Goal: Information Seeking & Learning: Find contact information

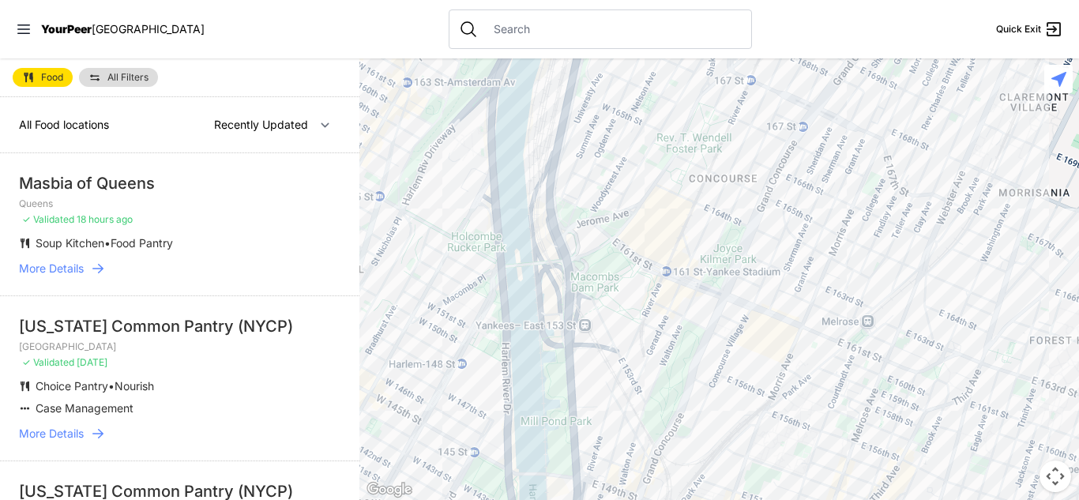
select select "nearby"
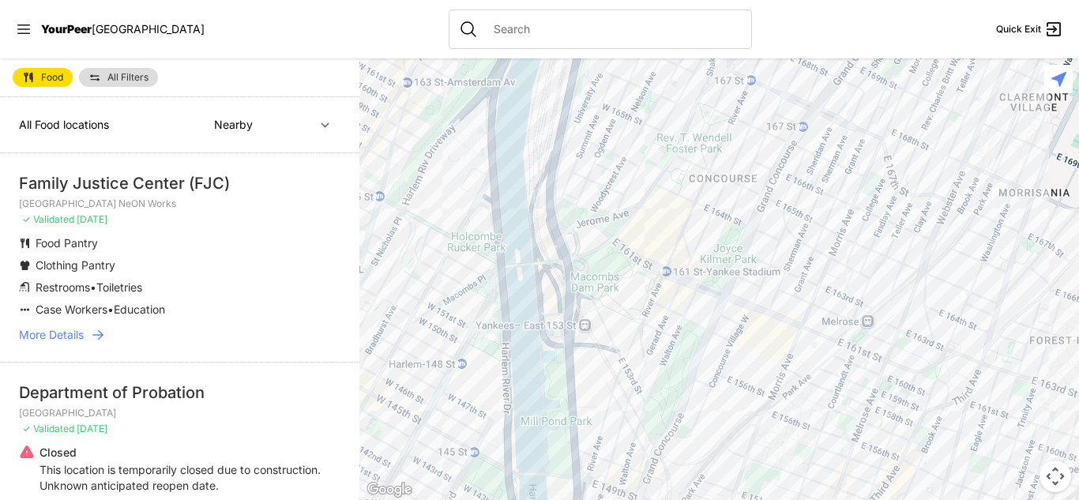
click at [102, 335] on icon at bounding box center [97, 334] width 11 height 9
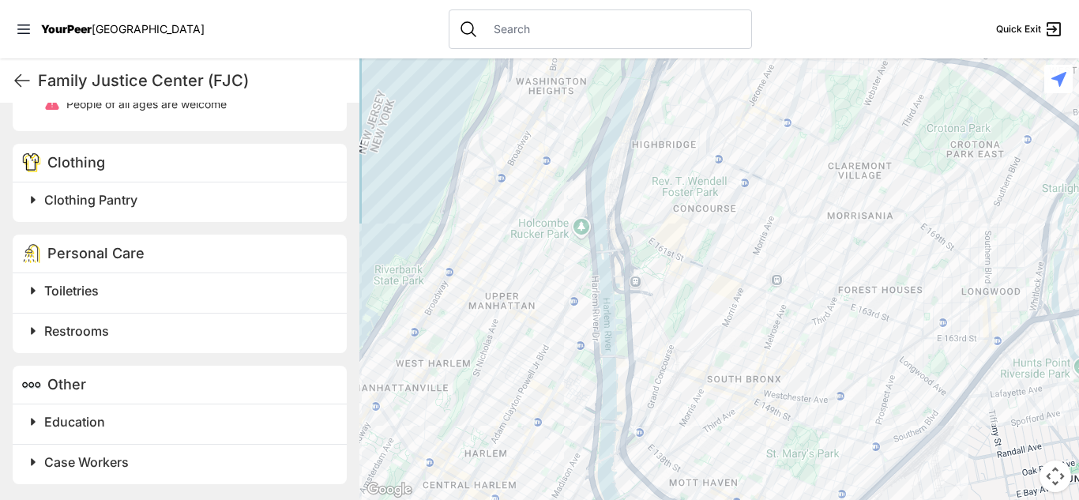
scroll to position [754, 0]
click at [124, 196] on span "Clothing Pantry" at bounding box center [90, 200] width 93 height 16
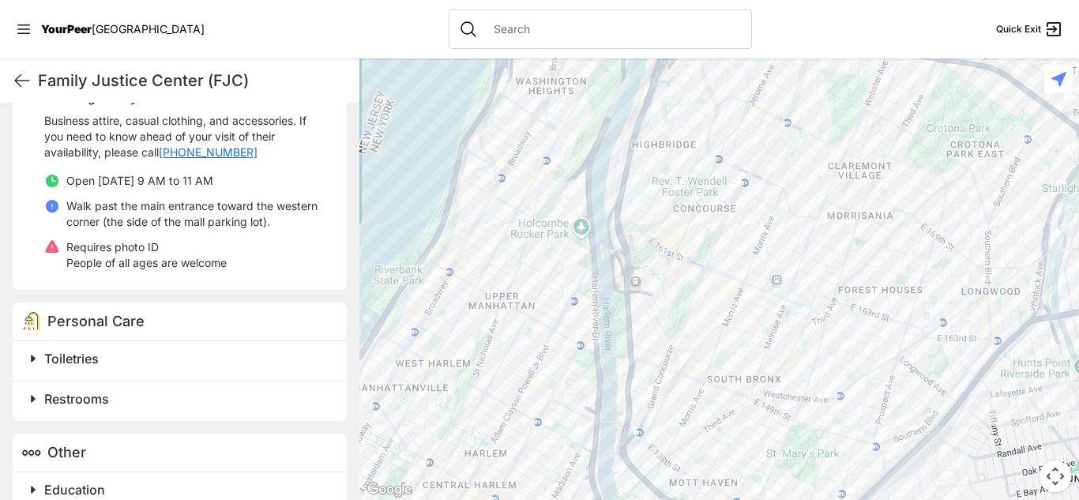
scroll to position [883, 0]
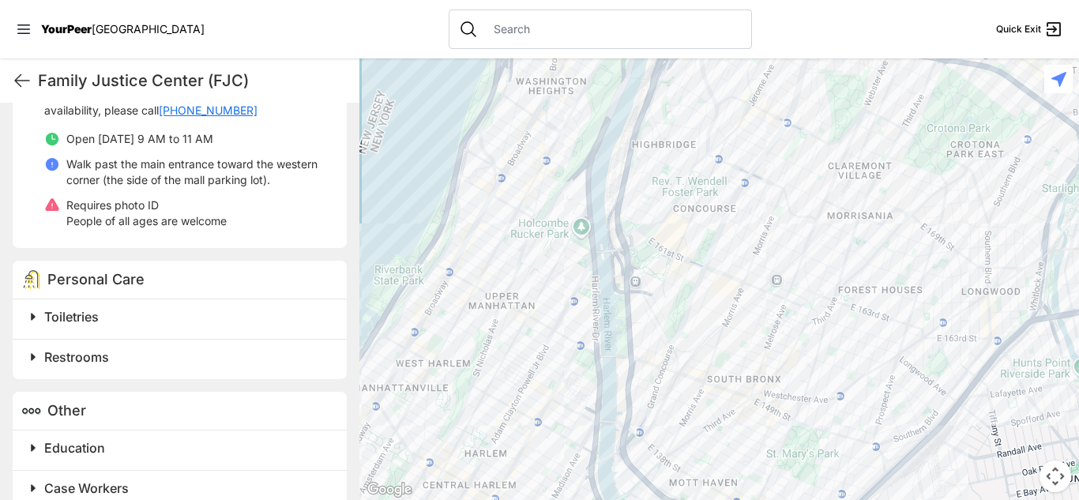
click at [135, 326] on h2 "Toiletries" at bounding box center [186, 316] width 284 height 19
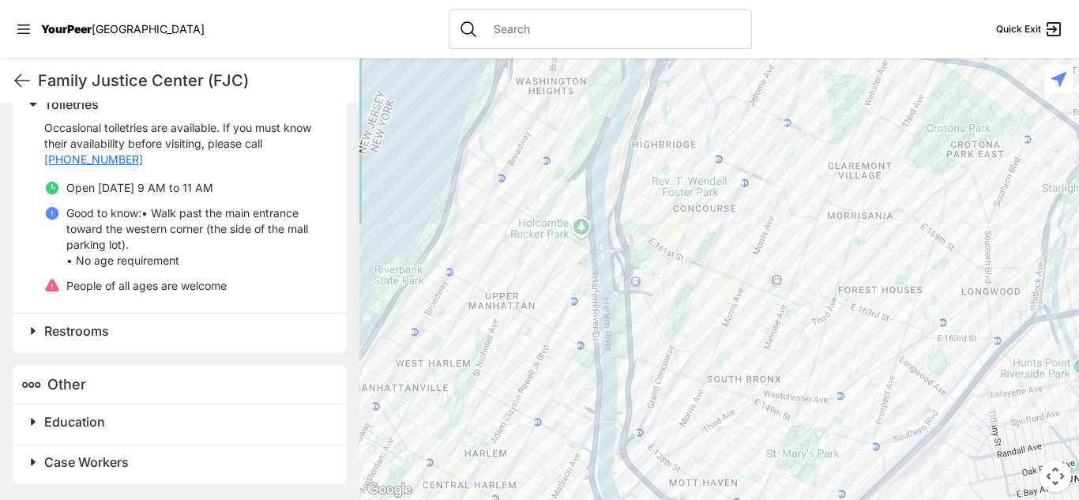
scroll to position [1103, 0]
click at [175, 340] on h2 "Restrooms" at bounding box center [186, 330] width 284 height 19
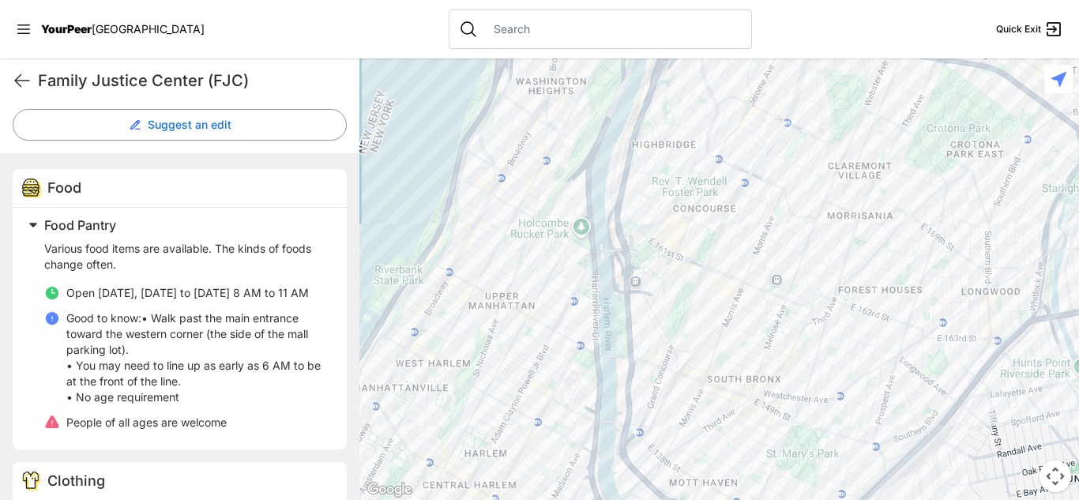
scroll to position [426, 0]
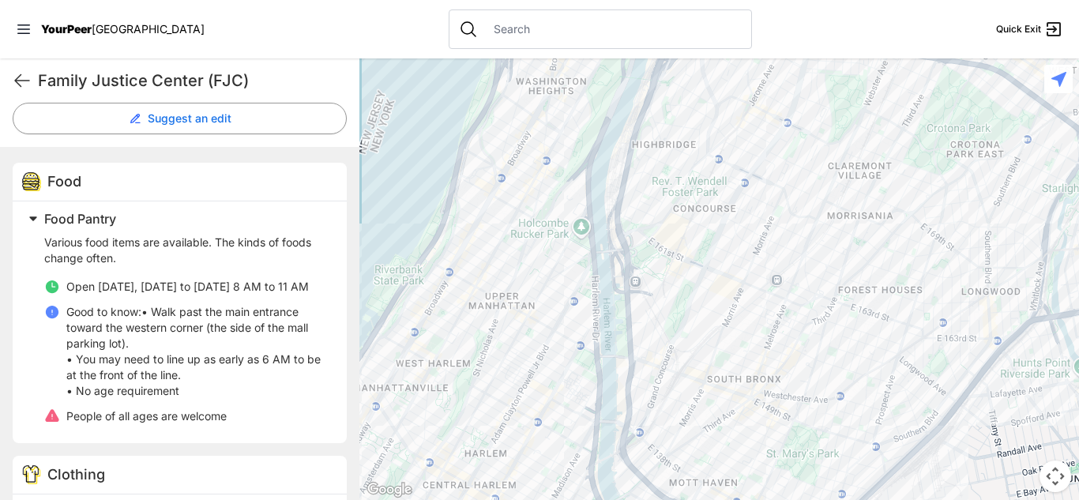
click at [709, 193] on div at bounding box center [718, 278] width 719 height 441
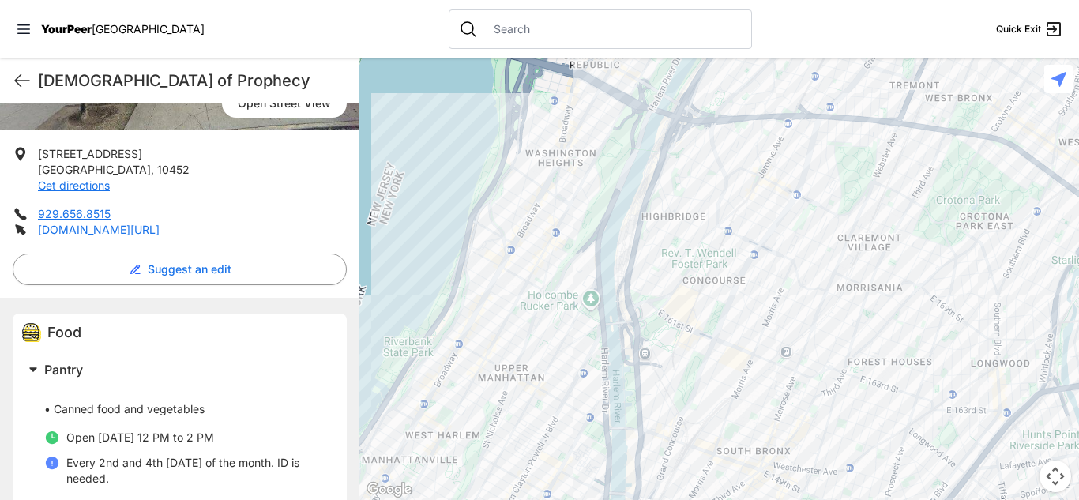
scroll to position [291, 0]
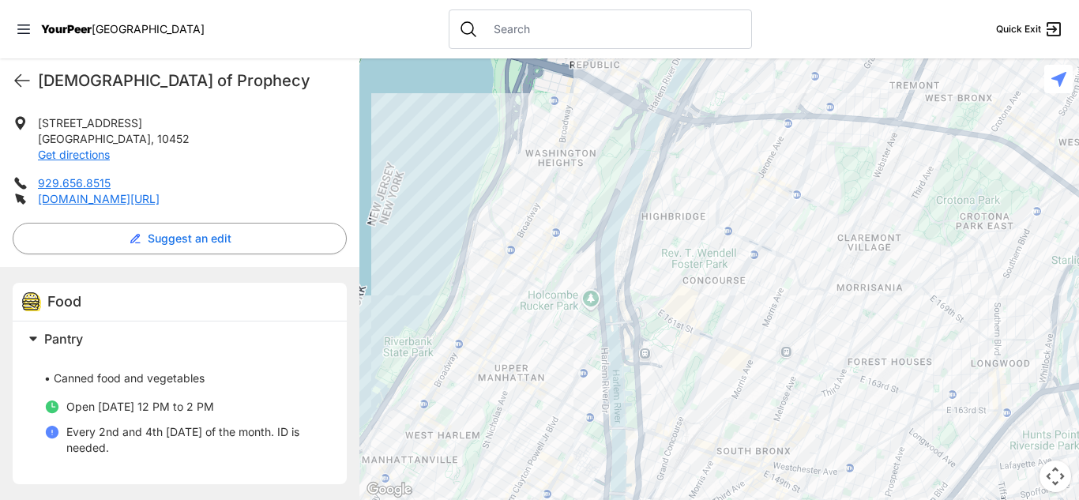
click at [681, 220] on div at bounding box center [718, 278] width 719 height 441
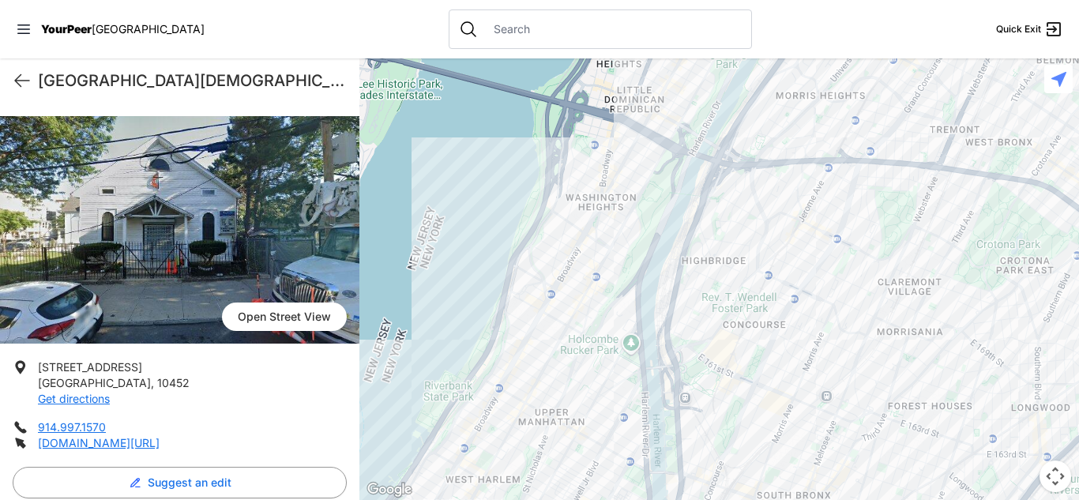
scroll to position [62, 0]
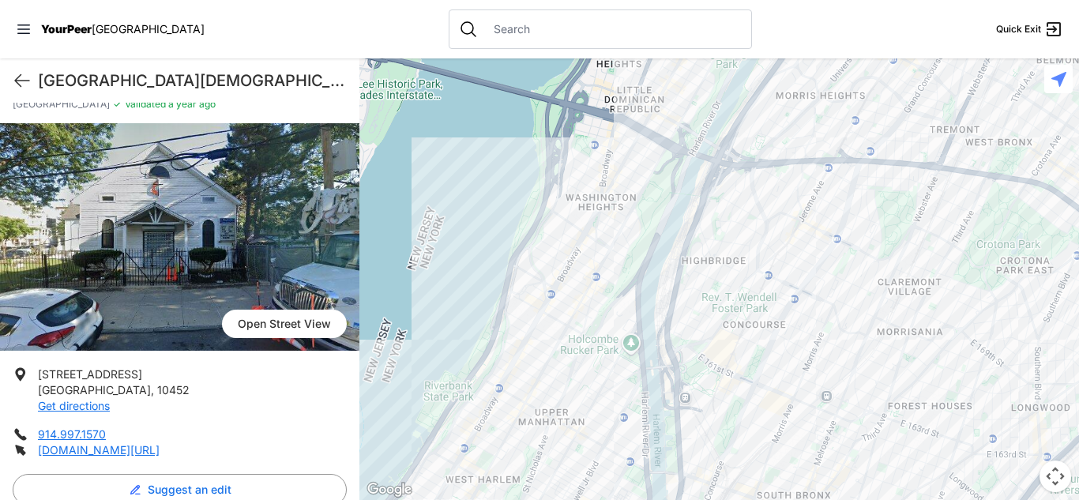
click at [767, 381] on div at bounding box center [718, 278] width 719 height 441
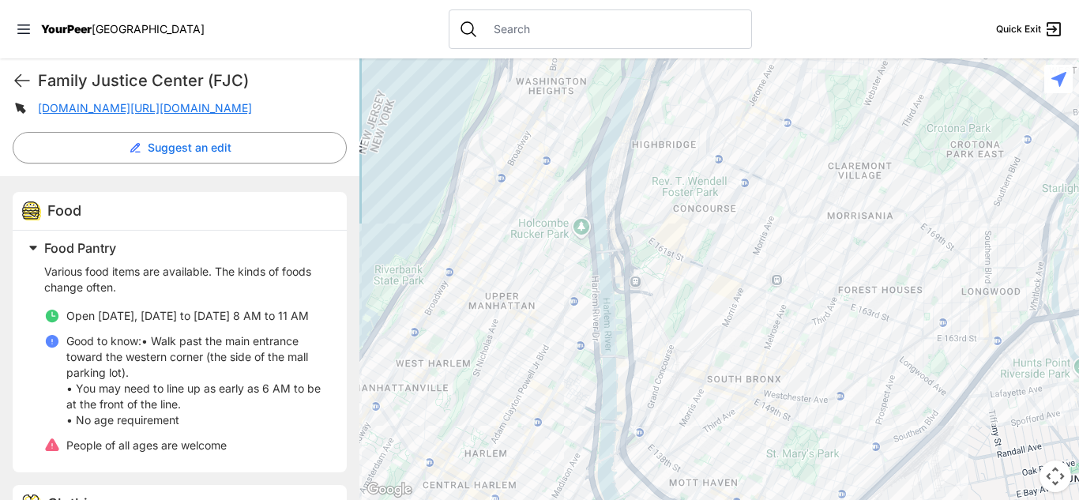
scroll to position [400, 0]
click at [696, 295] on div at bounding box center [718, 278] width 719 height 441
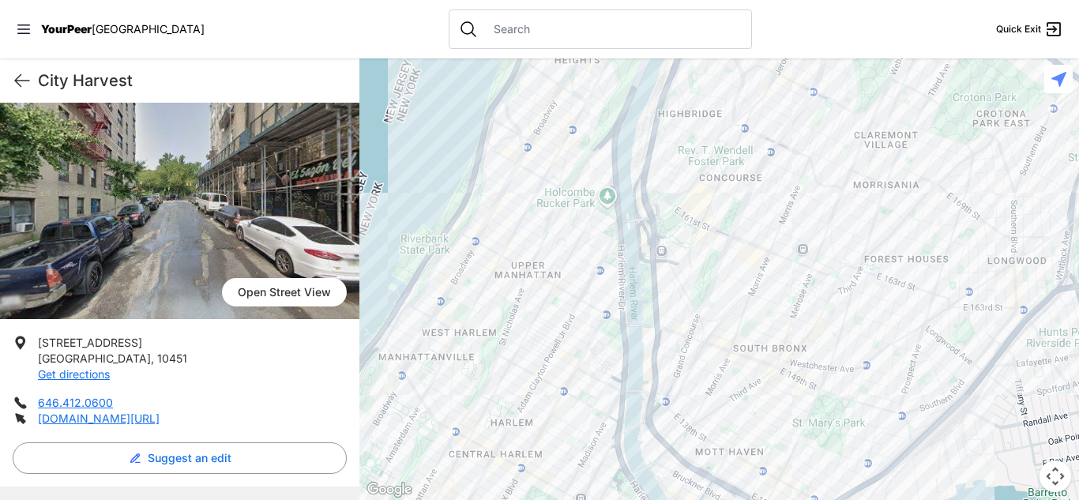
scroll to position [90, 0]
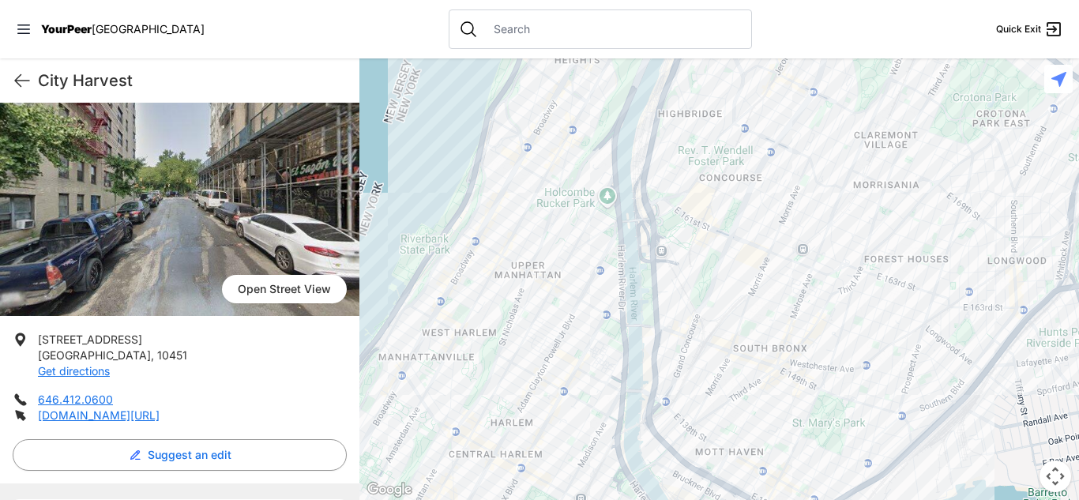
click at [798, 235] on div at bounding box center [718, 278] width 719 height 441
click at [794, 233] on div at bounding box center [718, 278] width 719 height 441
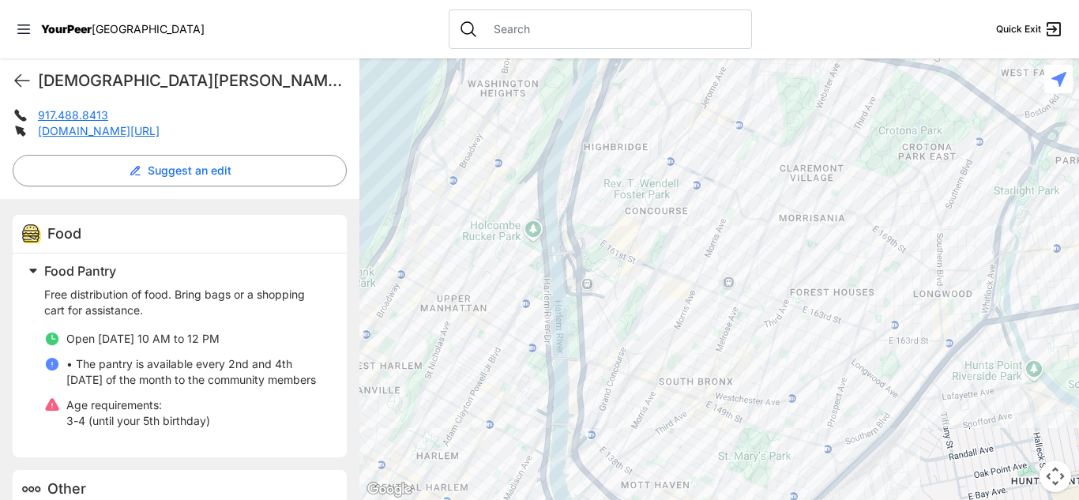
scroll to position [383, 0]
click at [602, 351] on div at bounding box center [718, 278] width 719 height 441
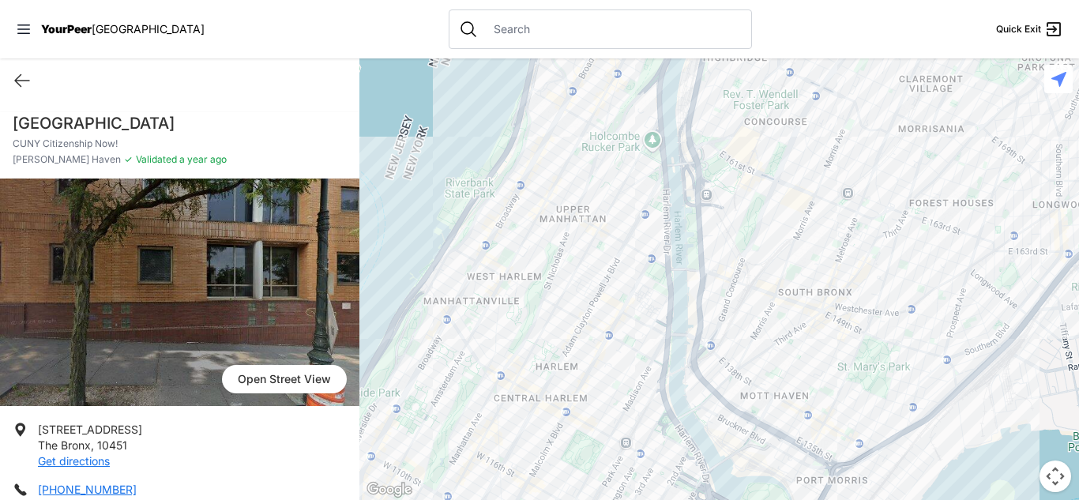
click at [790, 374] on div at bounding box center [718, 278] width 719 height 441
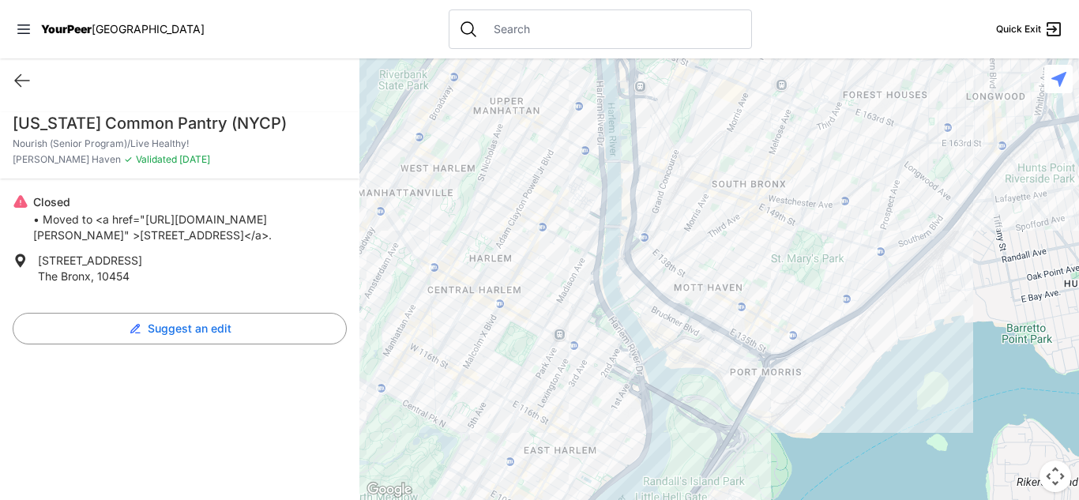
click at [721, 242] on div at bounding box center [718, 278] width 719 height 441
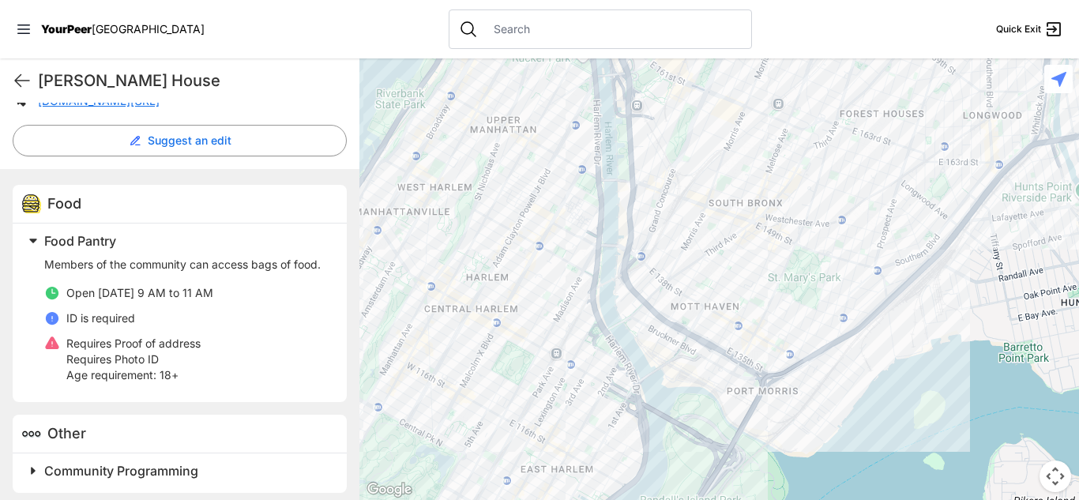
scroll to position [392, 0]
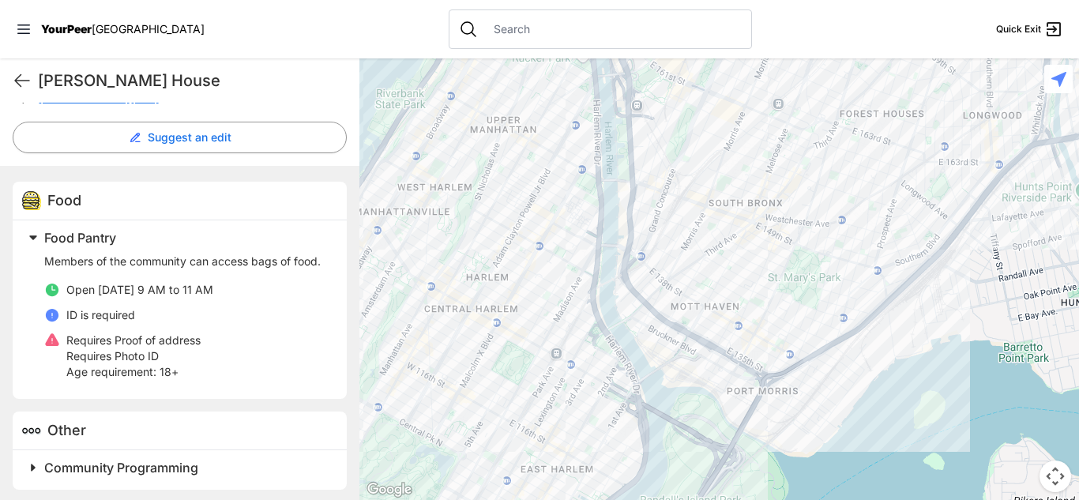
click at [756, 302] on div at bounding box center [718, 278] width 719 height 441
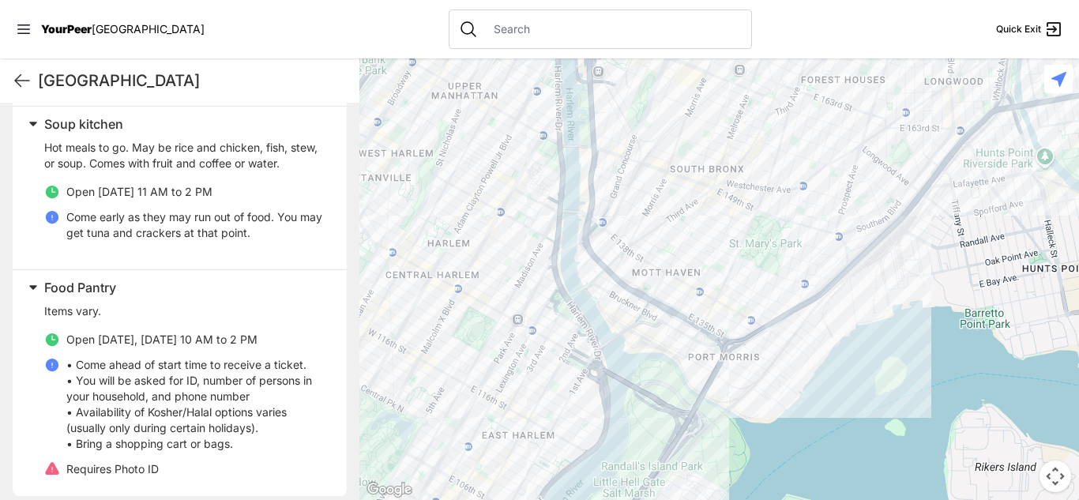
scroll to position [482, 0]
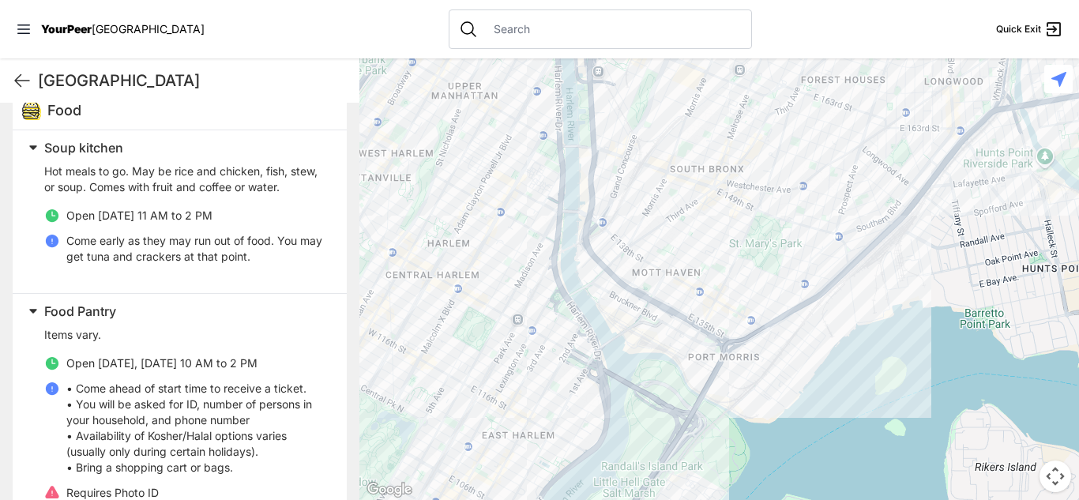
click at [287, 348] on div "Items vary. Open [DATE], [DATE] 10 AM to 2 PM • Come ahead of start time to rec…" at bounding box center [186, 414] width 284 height 174
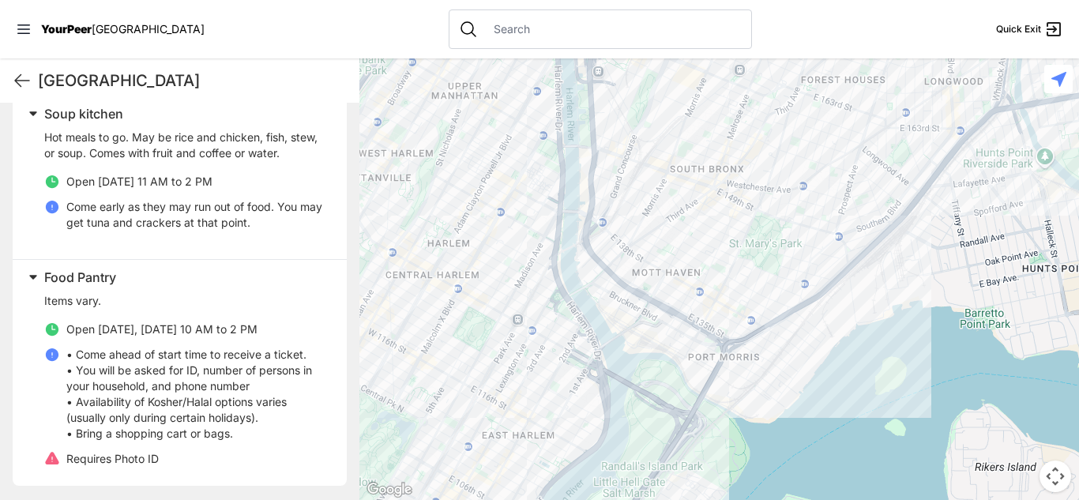
scroll to position [517, 0]
click at [806, 250] on div at bounding box center [718, 278] width 719 height 441
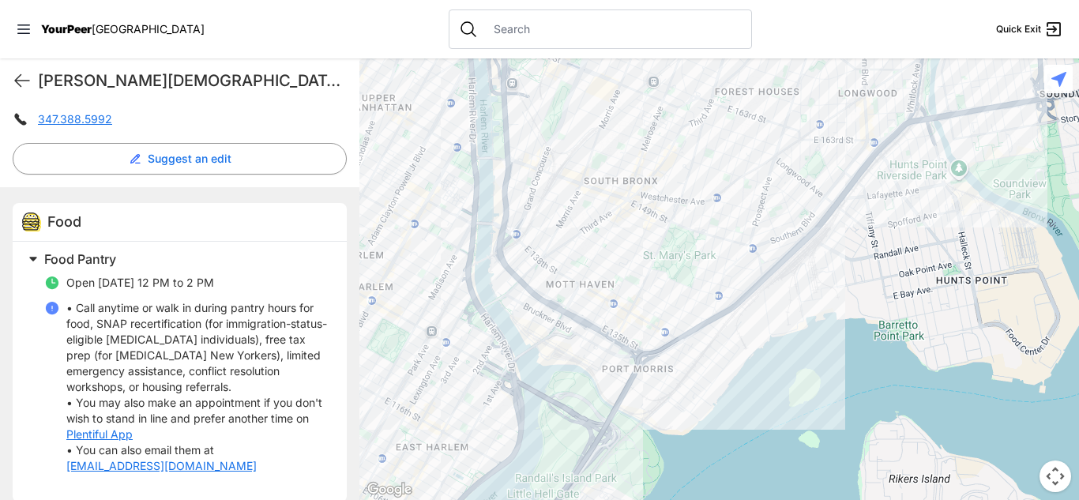
scroll to position [395, 0]
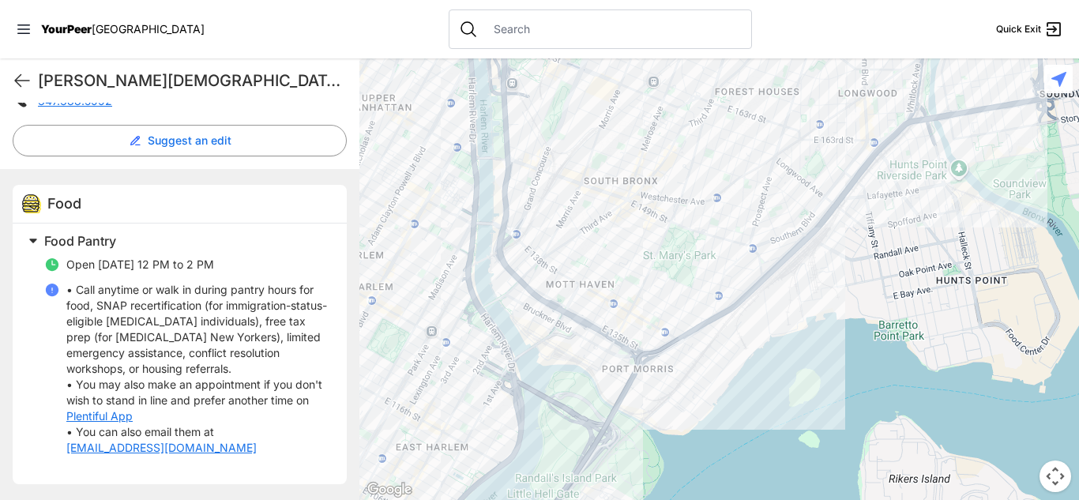
click at [350, 430] on div "Food Food Pantry Open [DATE] 12 PM to 2 PM • Call anytime or walk in during pan…" at bounding box center [179, 334] width 359 height 331
click at [667, 103] on div at bounding box center [718, 278] width 719 height 441
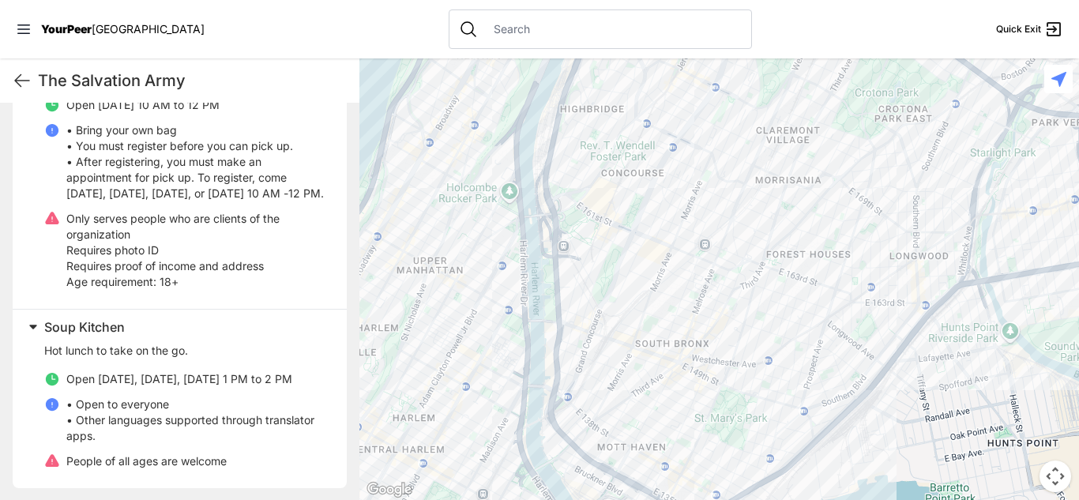
scroll to position [644, 0]
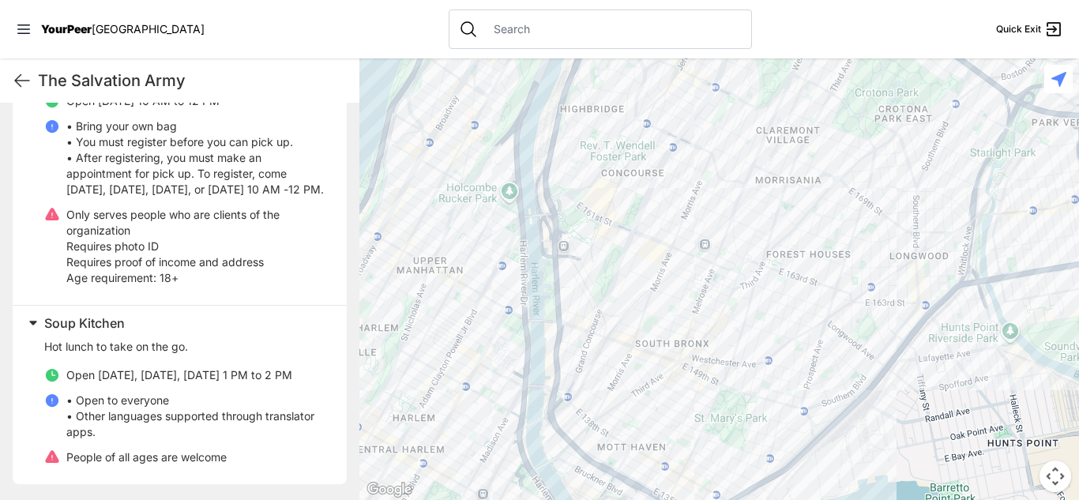
click at [711, 301] on div at bounding box center [718, 278] width 719 height 441
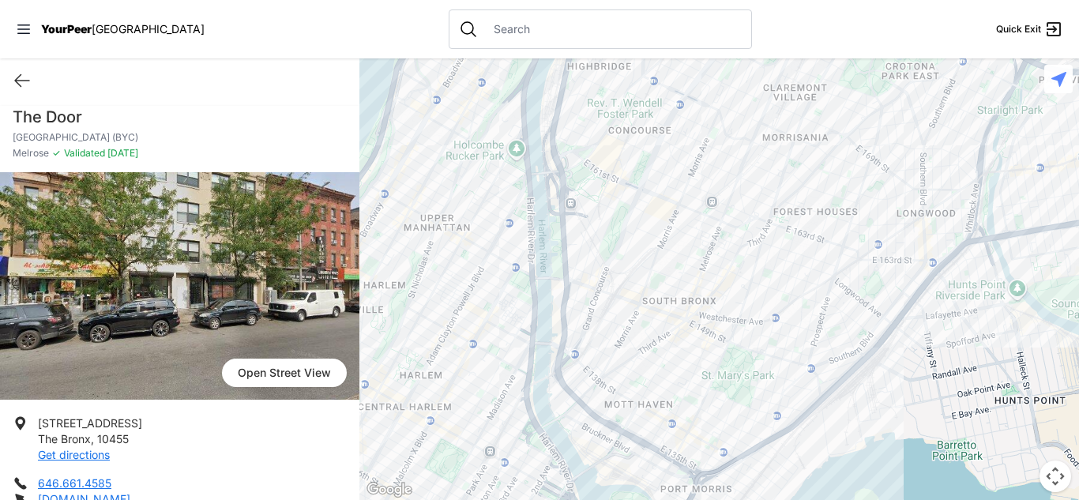
scroll to position [7, 0]
click at [704, 314] on div at bounding box center [718, 278] width 719 height 441
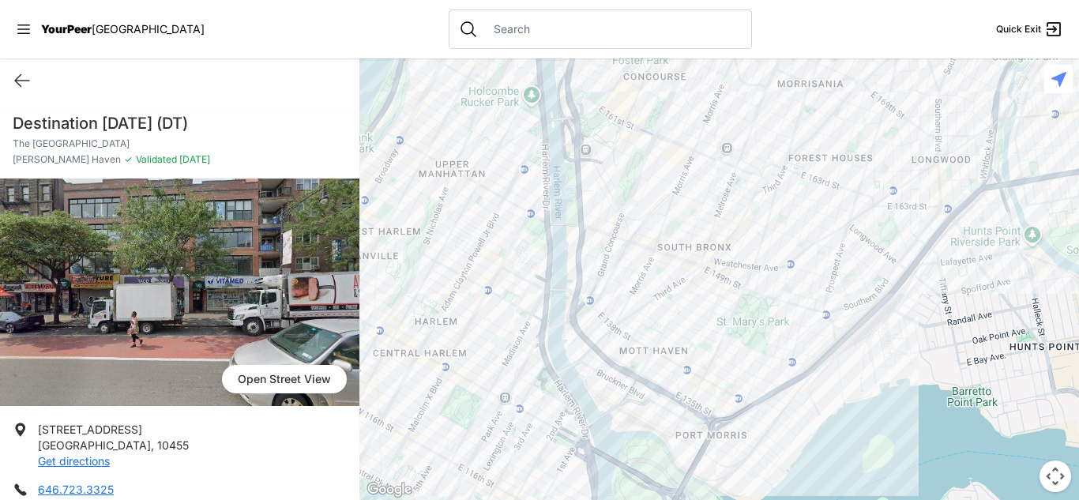
click at [595, 216] on div at bounding box center [718, 278] width 719 height 441
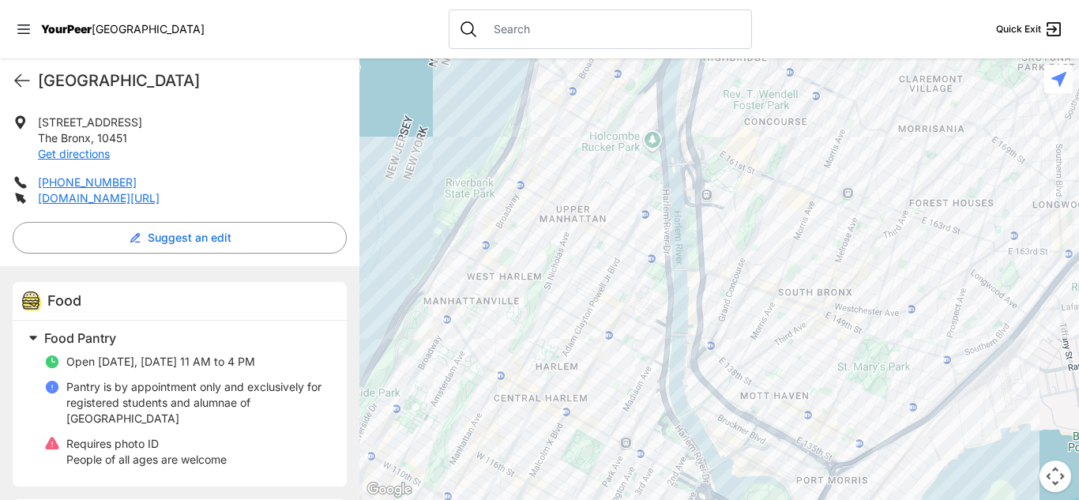
scroll to position [310, 0]
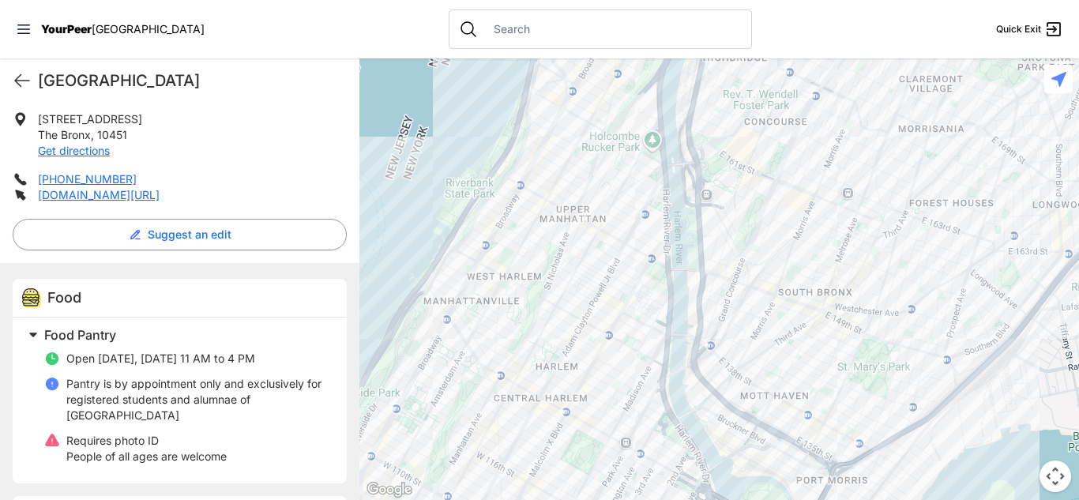
click at [812, 277] on div at bounding box center [718, 278] width 719 height 441
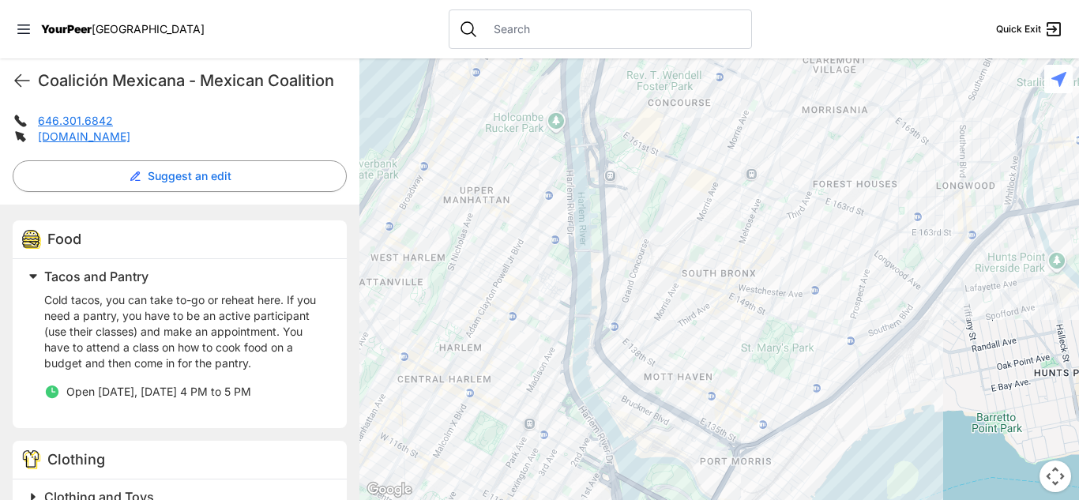
scroll to position [373, 0]
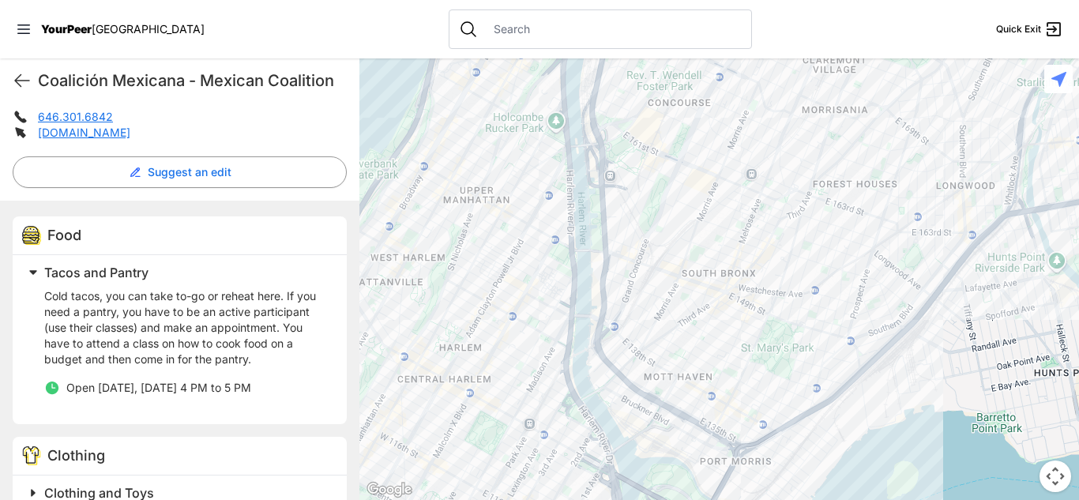
click at [438, 284] on div at bounding box center [718, 278] width 719 height 441
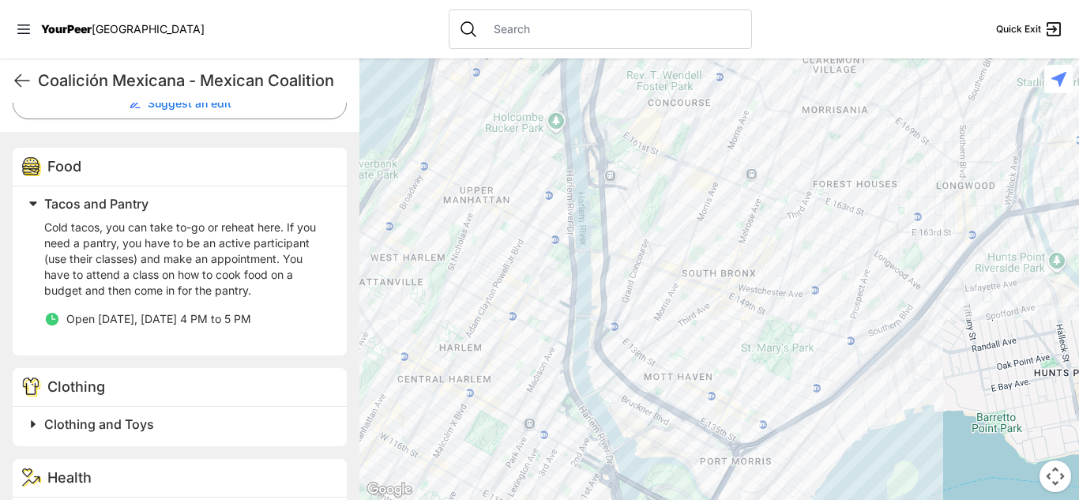
scroll to position [208, 0]
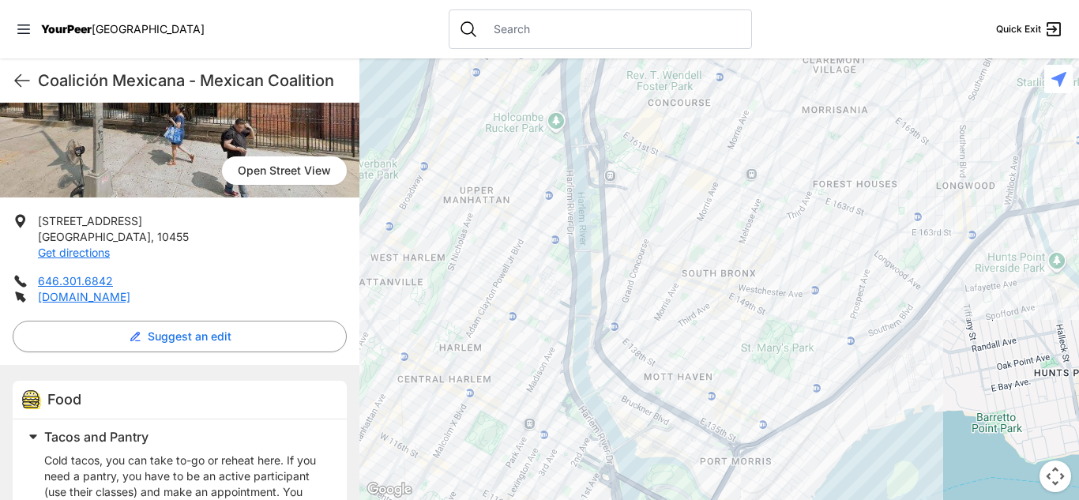
click at [792, 197] on div at bounding box center [718, 278] width 719 height 441
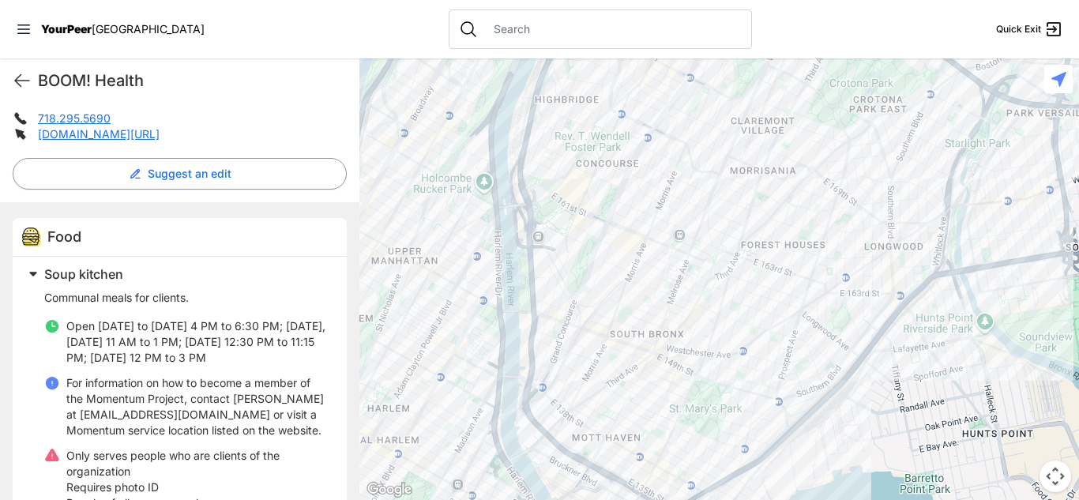
scroll to position [374, 0]
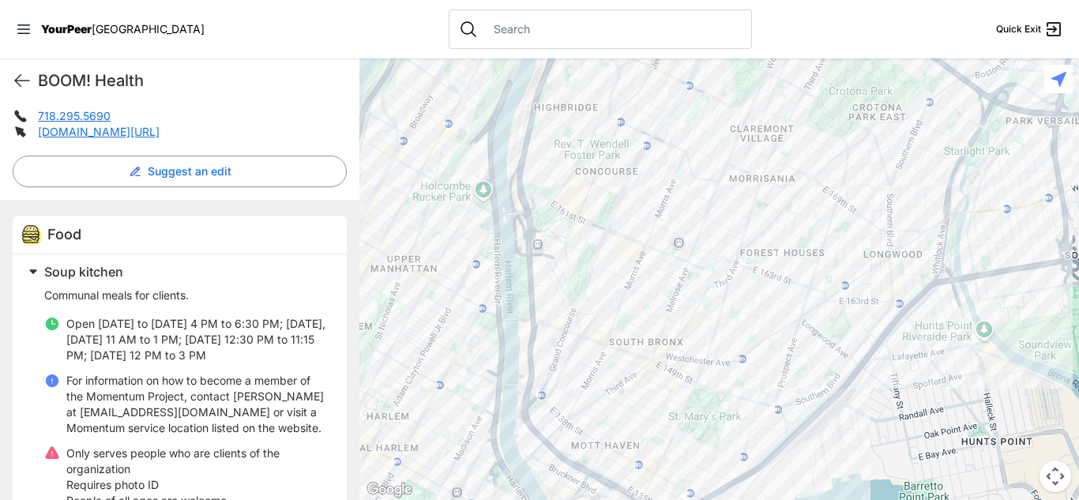
drag, startPoint x: 359, startPoint y: 299, endPoint x: 359, endPoint y: 309, distance: 9.5
click at [359, 309] on main "BOOM! Health Quick Exit BOOM! Health Wellness Center Melrose ✓ Validated [DATE]…" at bounding box center [539, 278] width 1079 height 441
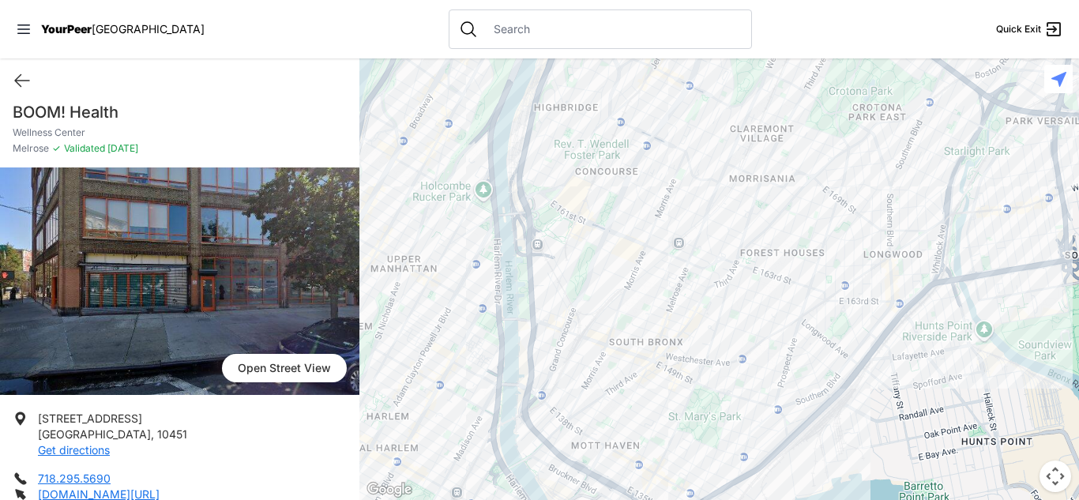
scroll to position [7, 0]
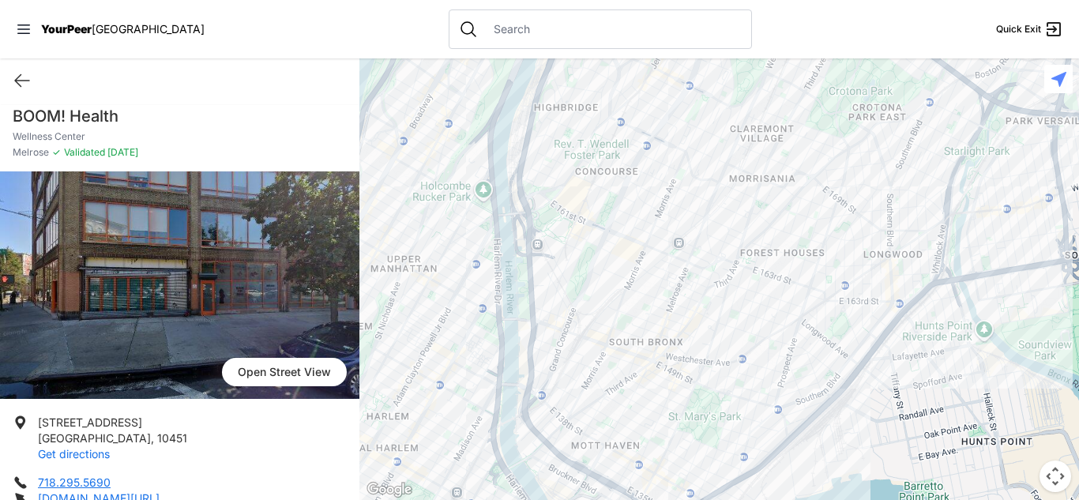
click at [97, 456] on link "Get directions" at bounding box center [74, 453] width 72 height 13
click at [654, 334] on div at bounding box center [718, 278] width 719 height 441
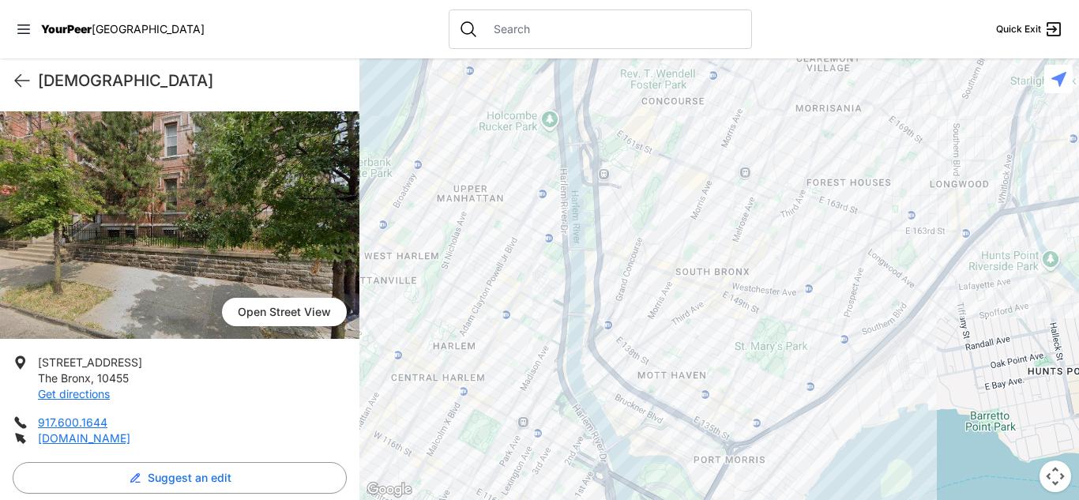
scroll to position [75, 0]
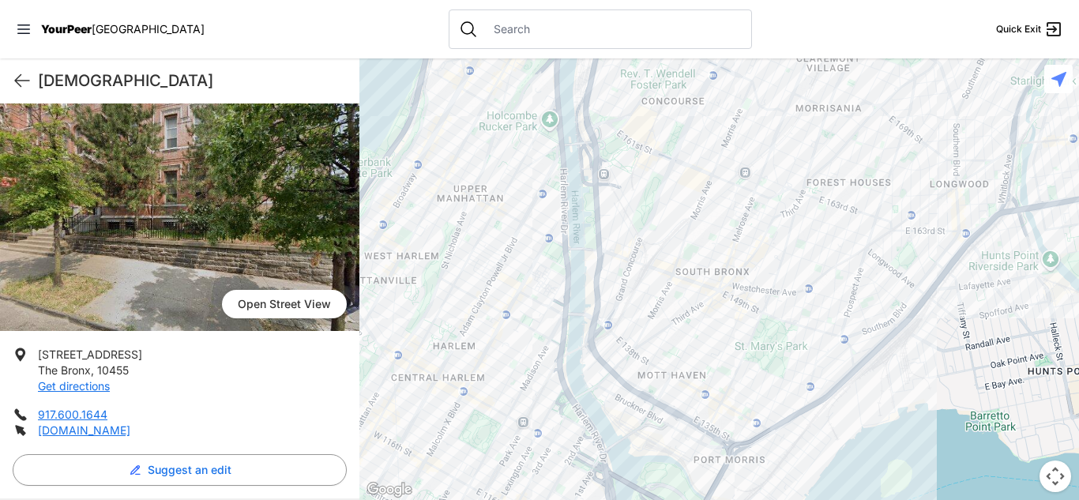
drag, startPoint x: 113, startPoint y: 432, endPoint x: 221, endPoint y: 444, distance: 108.8
click at [221, 444] on div "[STREET_ADDRESS] Get directions 917.600.1644 [DOMAIN_NAME] Suggest an edit" at bounding box center [179, 423] width 359 height 152
drag, startPoint x: 122, startPoint y: 432, endPoint x: 37, endPoint y: 431, distance: 84.5
click at [37, 431] on li "[DOMAIN_NAME]" at bounding box center [180, 431] width 334 height 16
click at [230, 403] on ul "[STREET_ADDRESS] Get directions 917.600.1644 [DOMAIN_NAME]" at bounding box center [180, 393] width 334 height 92
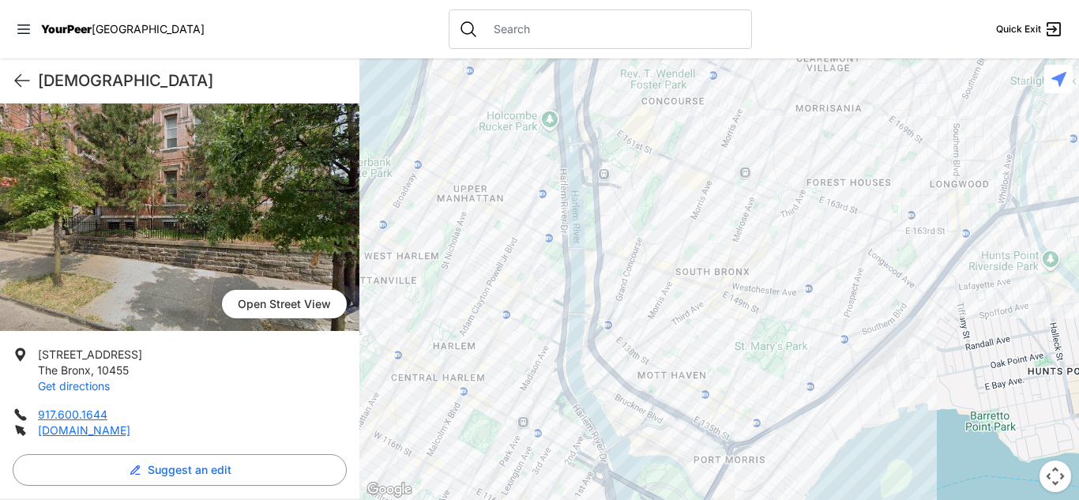
click at [92, 389] on link "Get directions" at bounding box center [74, 385] width 72 height 13
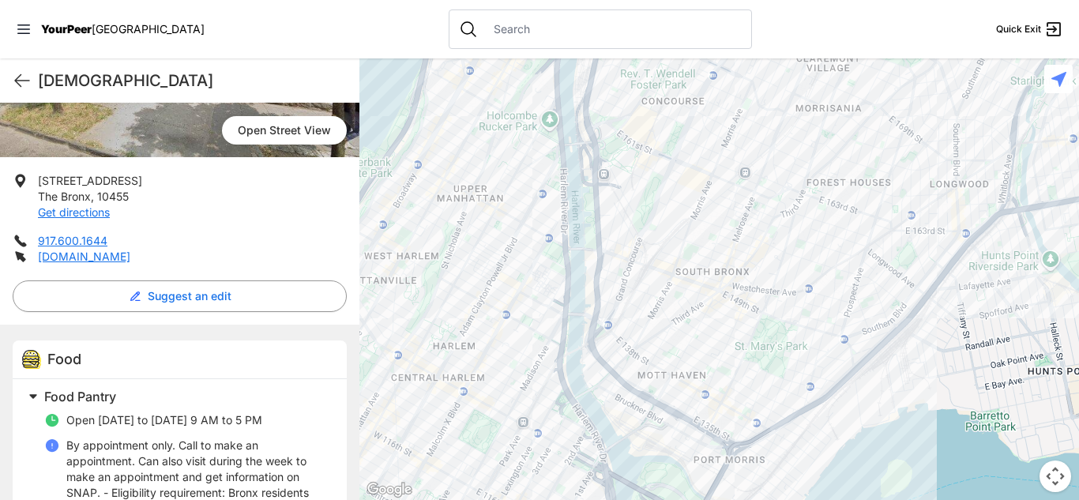
scroll to position [237, 0]
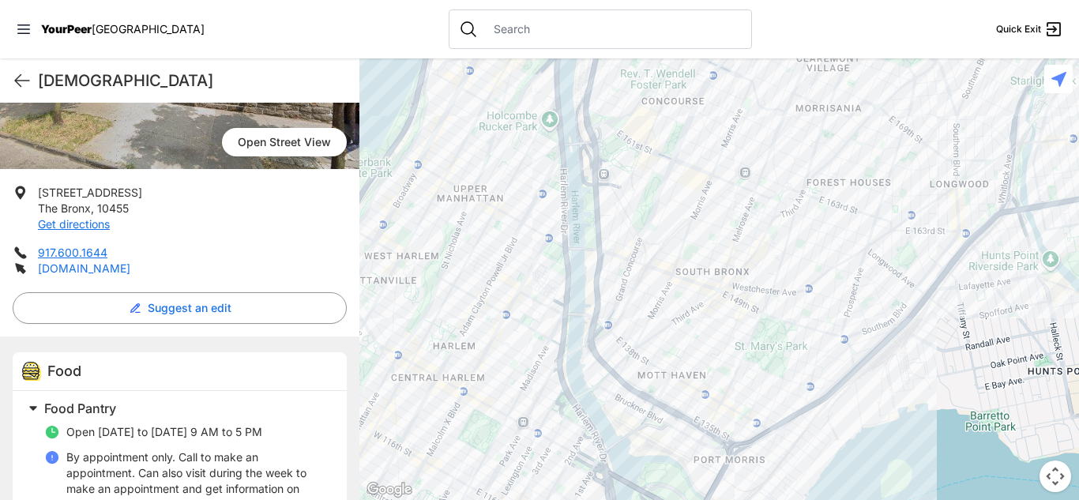
click at [107, 265] on link "[DOMAIN_NAME]" at bounding box center [84, 267] width 92 height 13
click at [738, 155] on div at bounding box center [718, 278] width 719 height 441
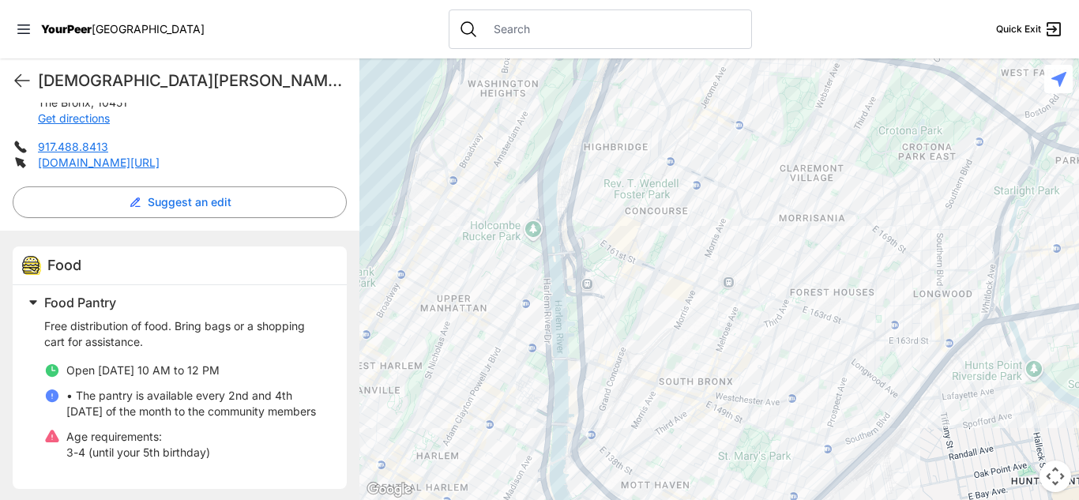
scroll to position [350, 0]
click at [160, 155] on link "[DOMAIN_NAME][URL]" at bounding box center [99, 161] width 122 height 13
